Goal: Task Accomplishment & Management: Manage account settings

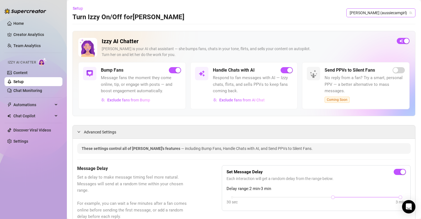
click at [385, 14] on span "[PERSON_NAME] (aussiecamgirl)" at bounding box center [381, 13] width 62 height 8
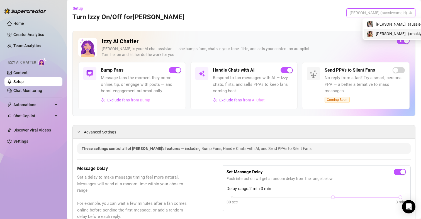
click at [381, 36] on span "[PERSON_NAME]" at bounding box center [391, 34] width 30 height 6
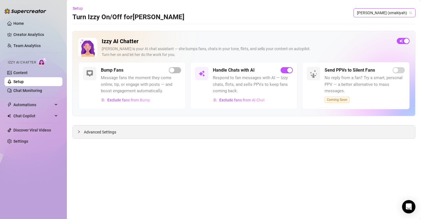
click at [109, 130] on span "Advanced Settings" at bounding box center [100, 132] width 32 height 6
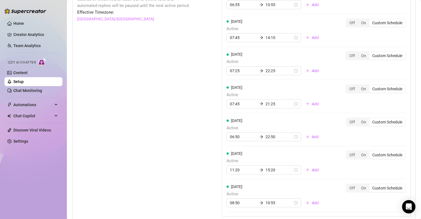
scroll to position [502, 0]
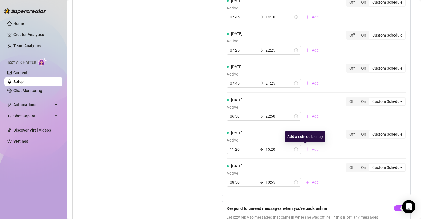
click at [312, 150] on span "Add" at bounding box center [315, 149] width 7 height 4
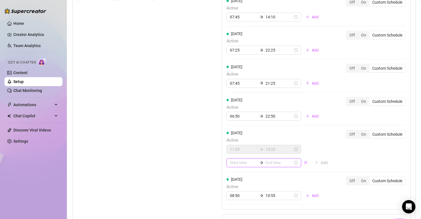
click at [230, 163] on input at bounding box center [243, 163] width 27 height 6
type input "00:20"
click at [233, 111] on div "16" at bounding box center [232, 110] width 13 height 8
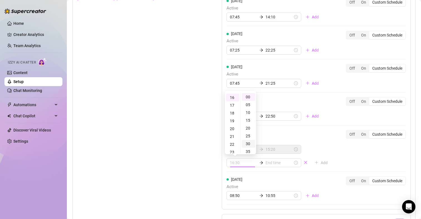
click at [249, 144] on div "30" at bounding box center [248, 144] width 13 height 8
type input "16:30"
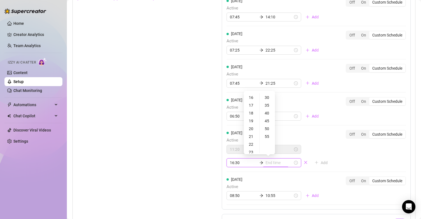
click at [266, 163] on input at bounding box center [279, 163] width 27 height 6
type input "21:30"
type input "20:30"
type input "23:30"
click at [248, 123] on div "23" at bounding box center [251, 125] width 13 height 8
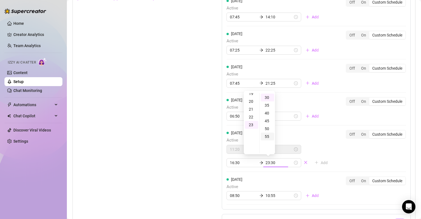
scroll to position [179, 0]
type input "23:55"
click at [268, 136] on div "55" at bounding box center [267, 137] width 13 height 8
click at [164, 127] on div "Set Active Hours (Izzy Availability) Set specific hours when Izzy engaging with…" at bounding box center [135, 104] width 117 height 289
